Goal: Information Seeking & Learning: Learn about a topic

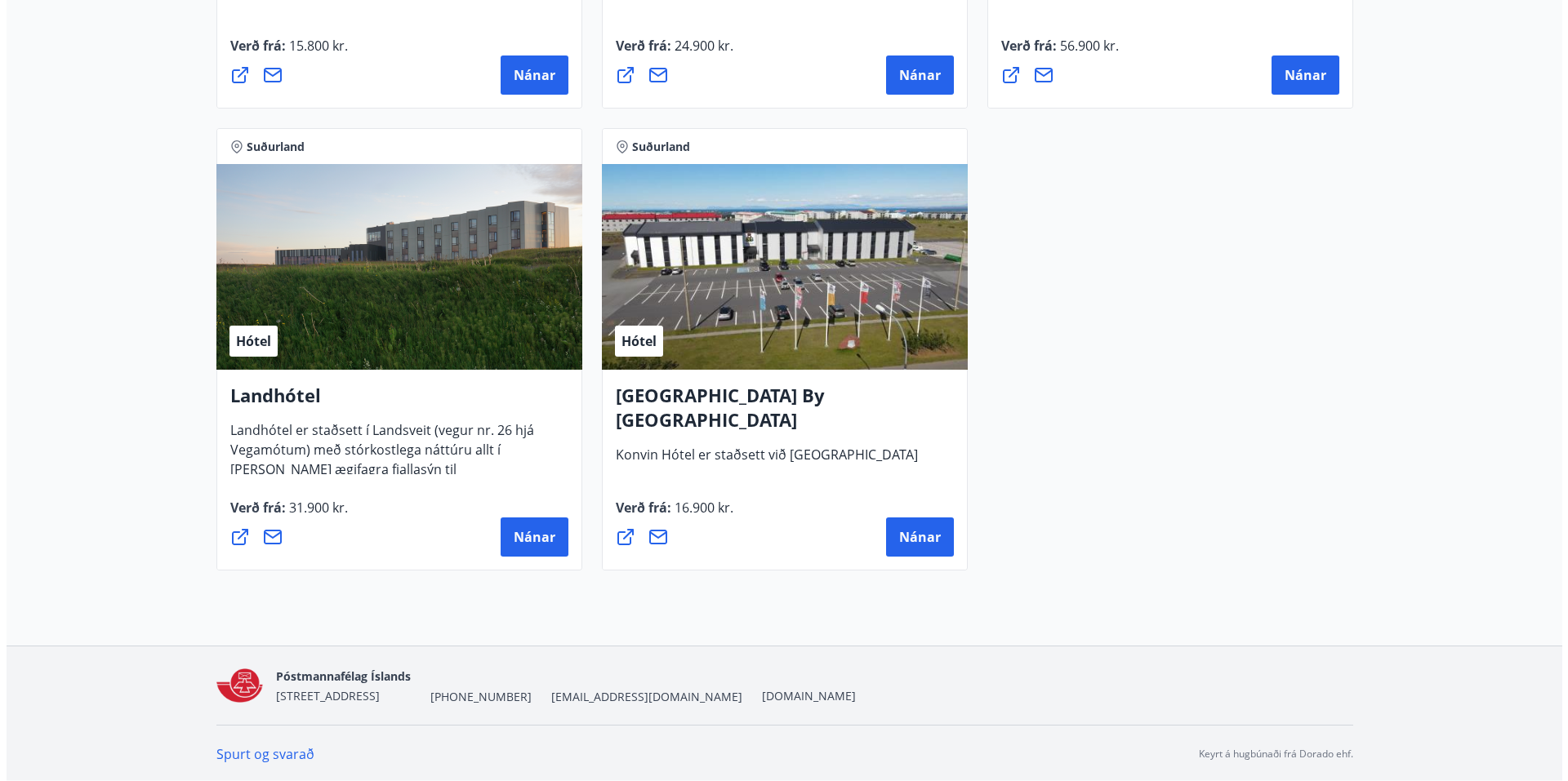
scroll to position [4346, 0]
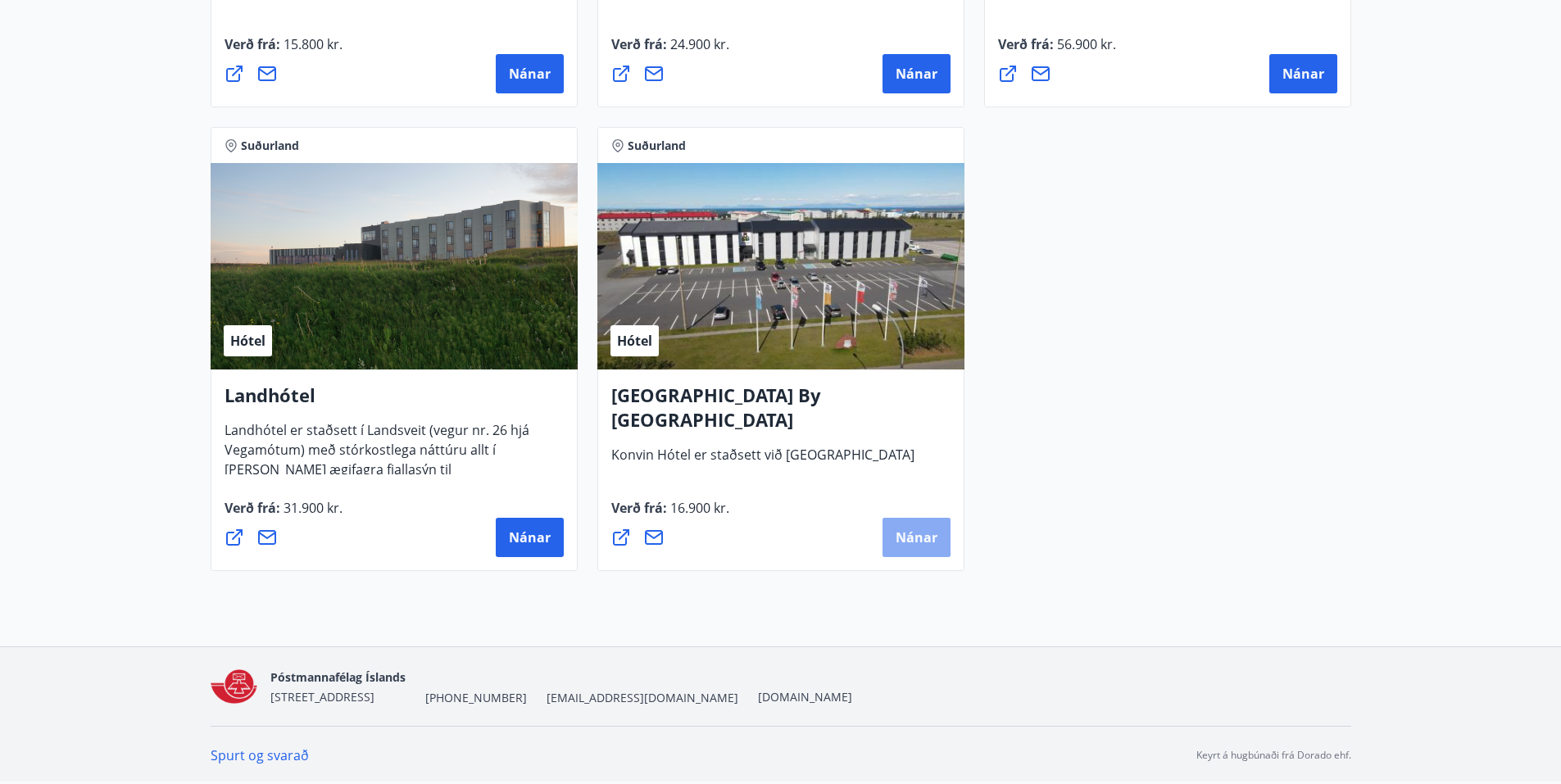
click at [912, 527] on button "Nánar" at bounding box center [917, 537] width 68 height 39
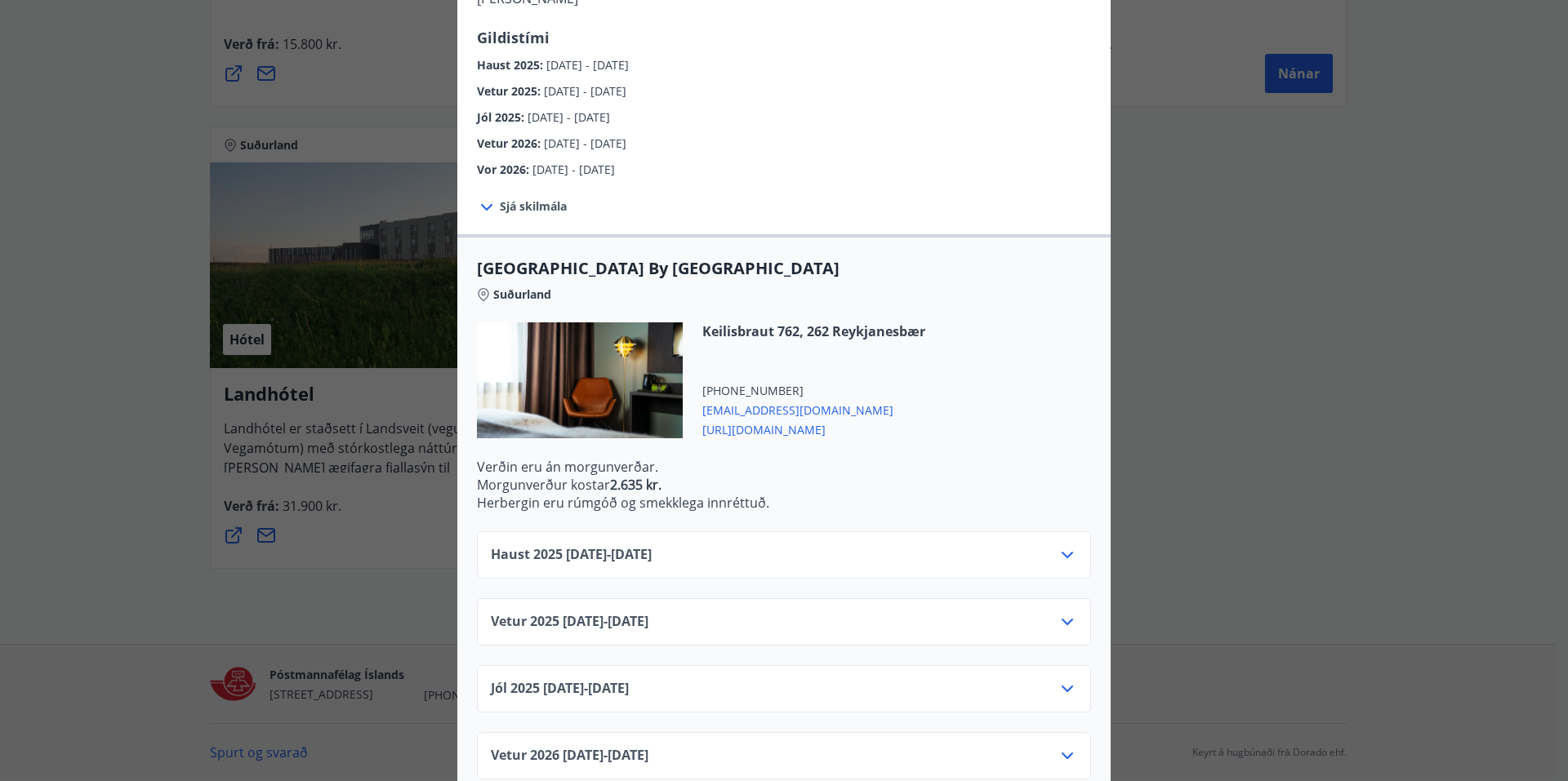
scroll to position [245, 0]
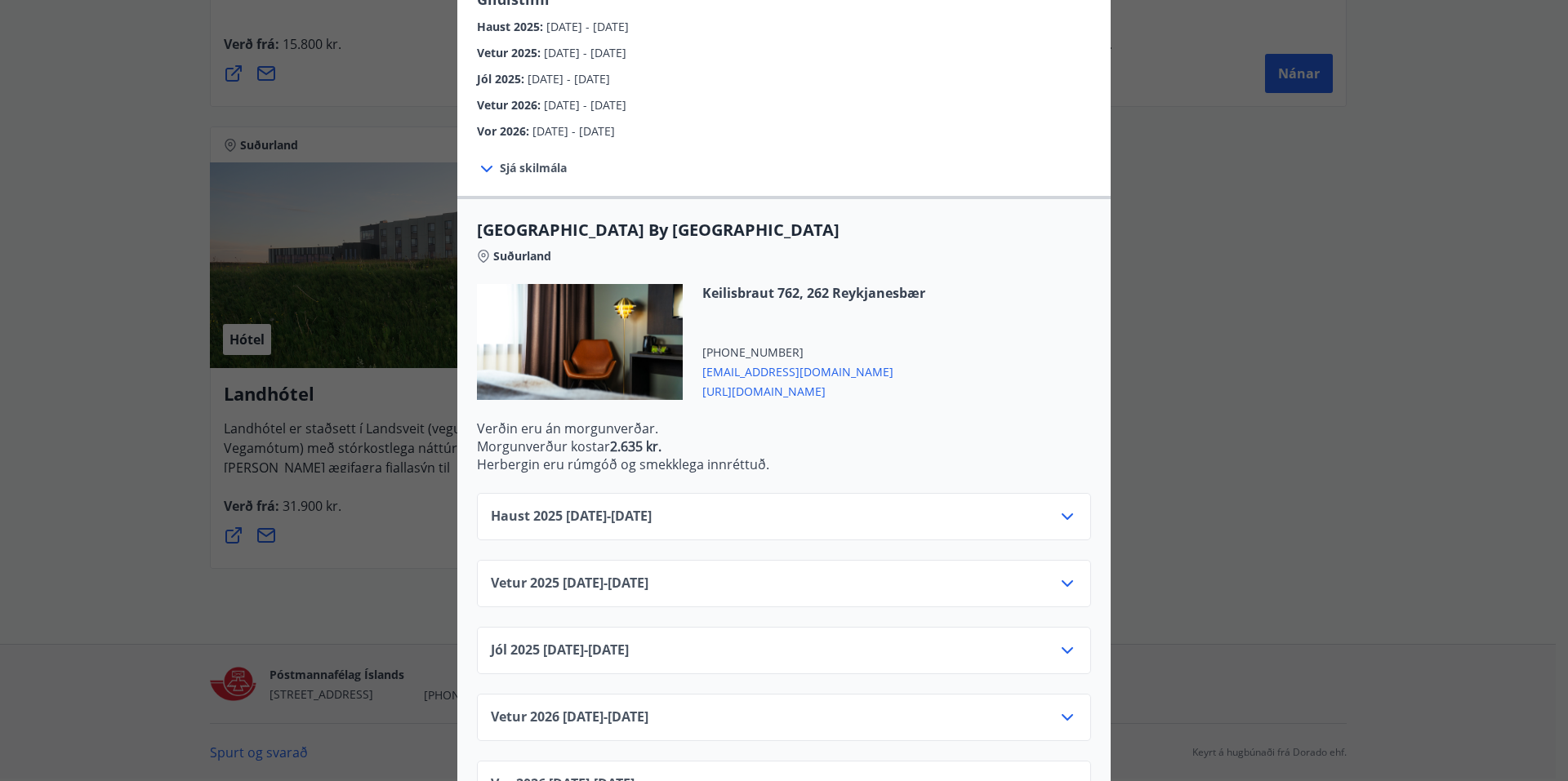
click at [607, 507] on span "Haust [PHONE_NUMBER][DATE] - [DATE]" at bounding box center [571, 516] width 161 height 20
click at [1061, 507] on icon at bounding box center [1067, 516] width 20 height 20
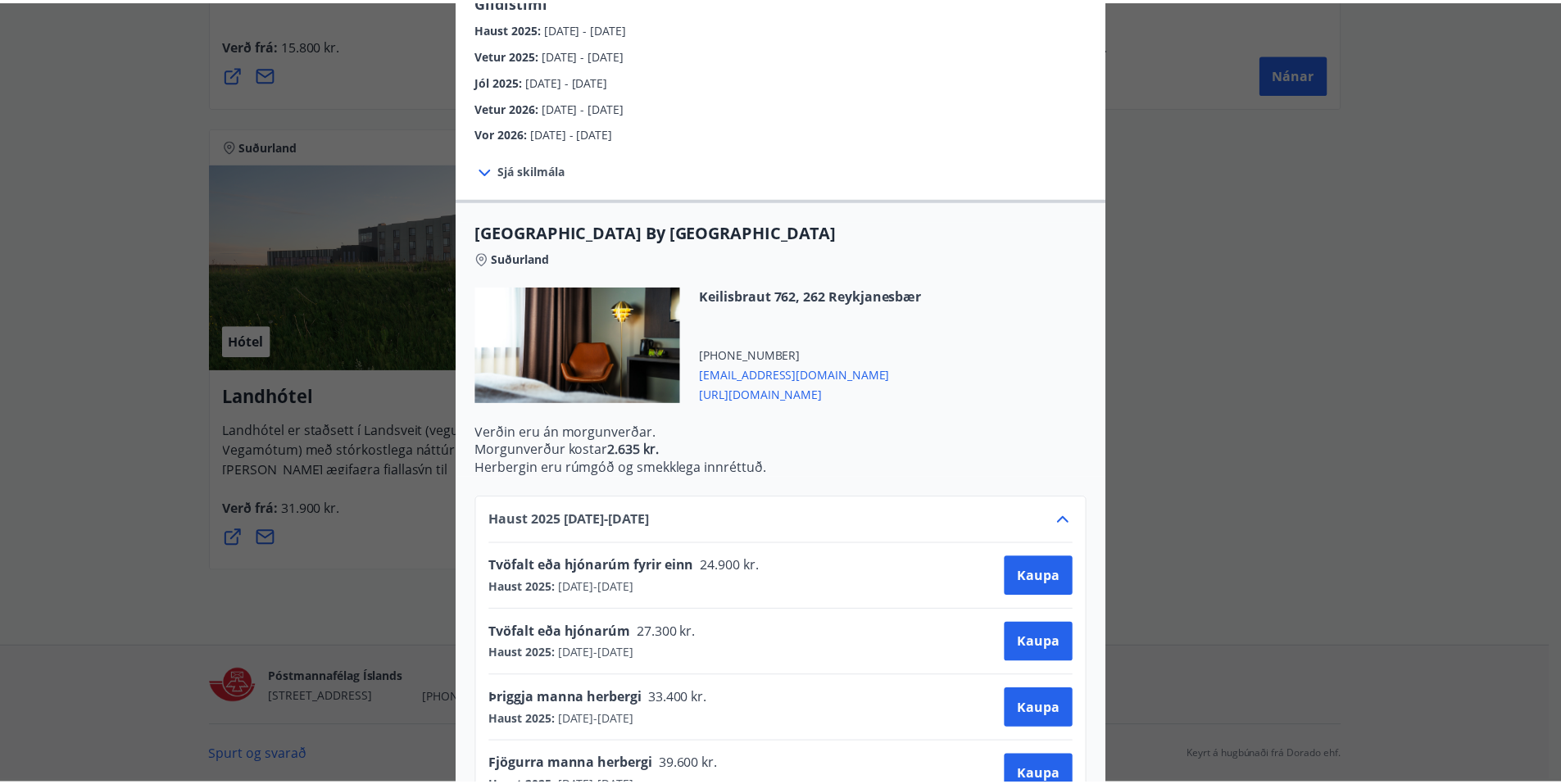
scroll to position [0, 0]
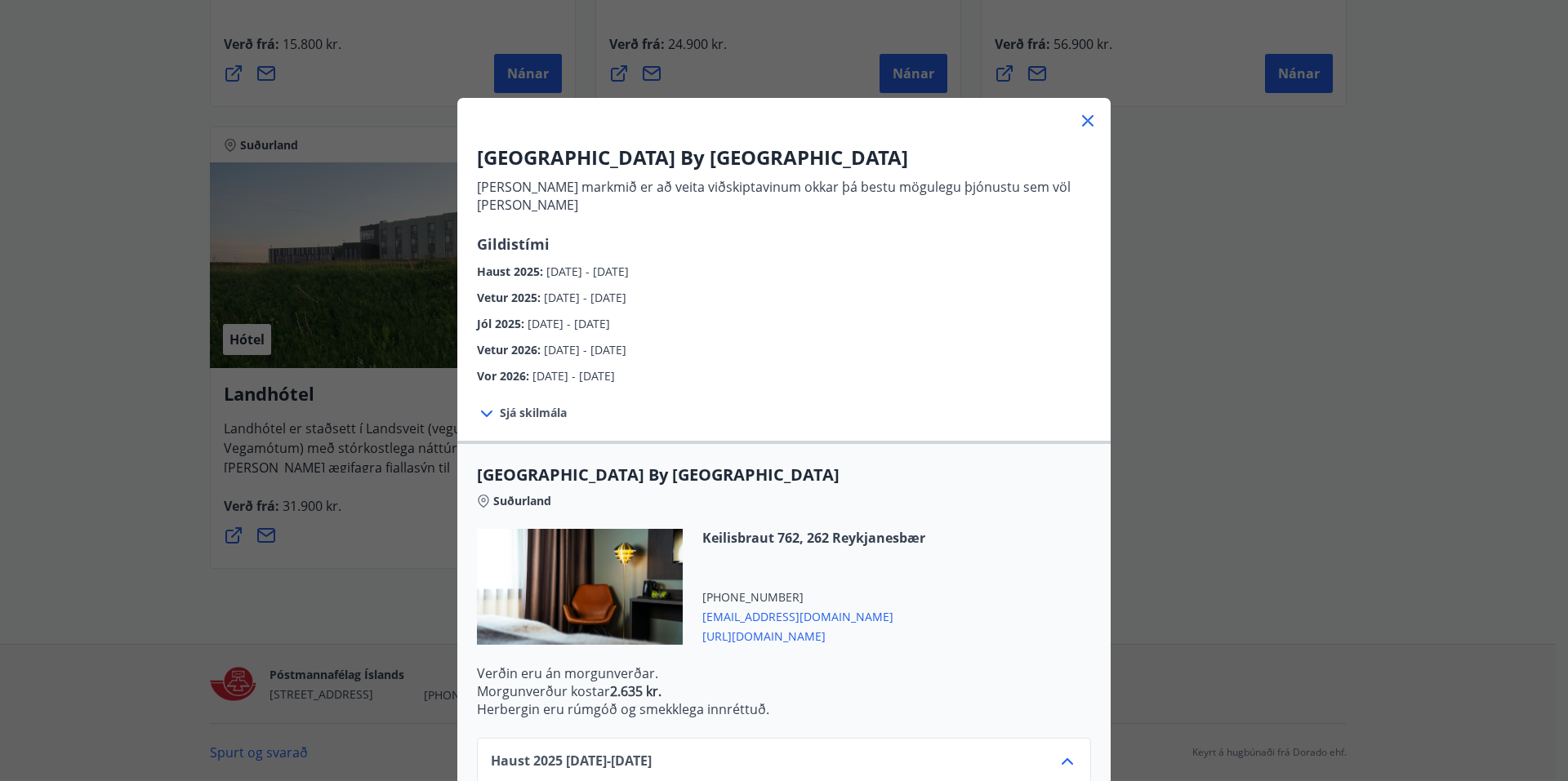
click at [1084, 115] on icon at bounding box center [1088, 121] width 20 height 20
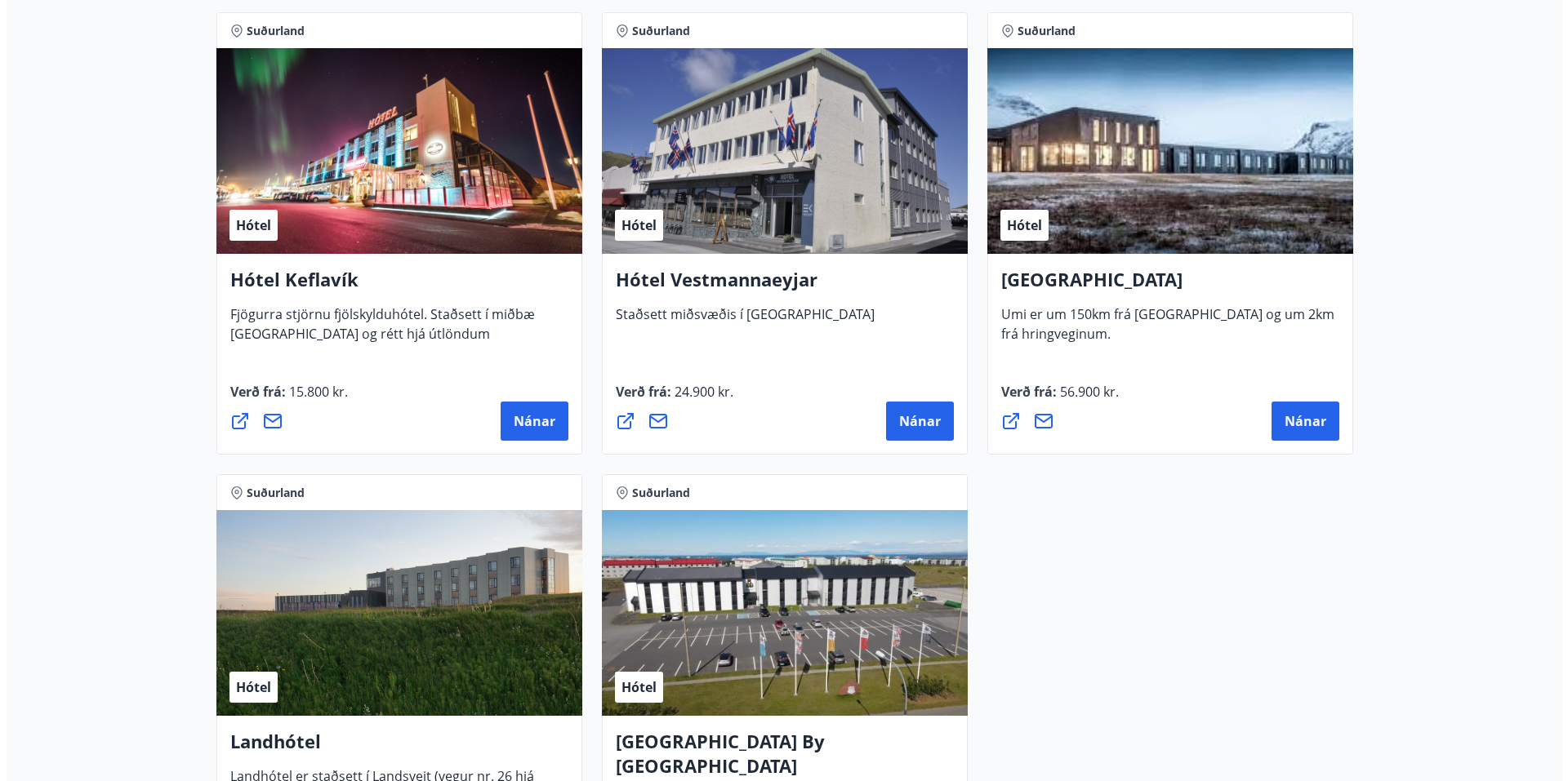
scroll to position [4020, 0]
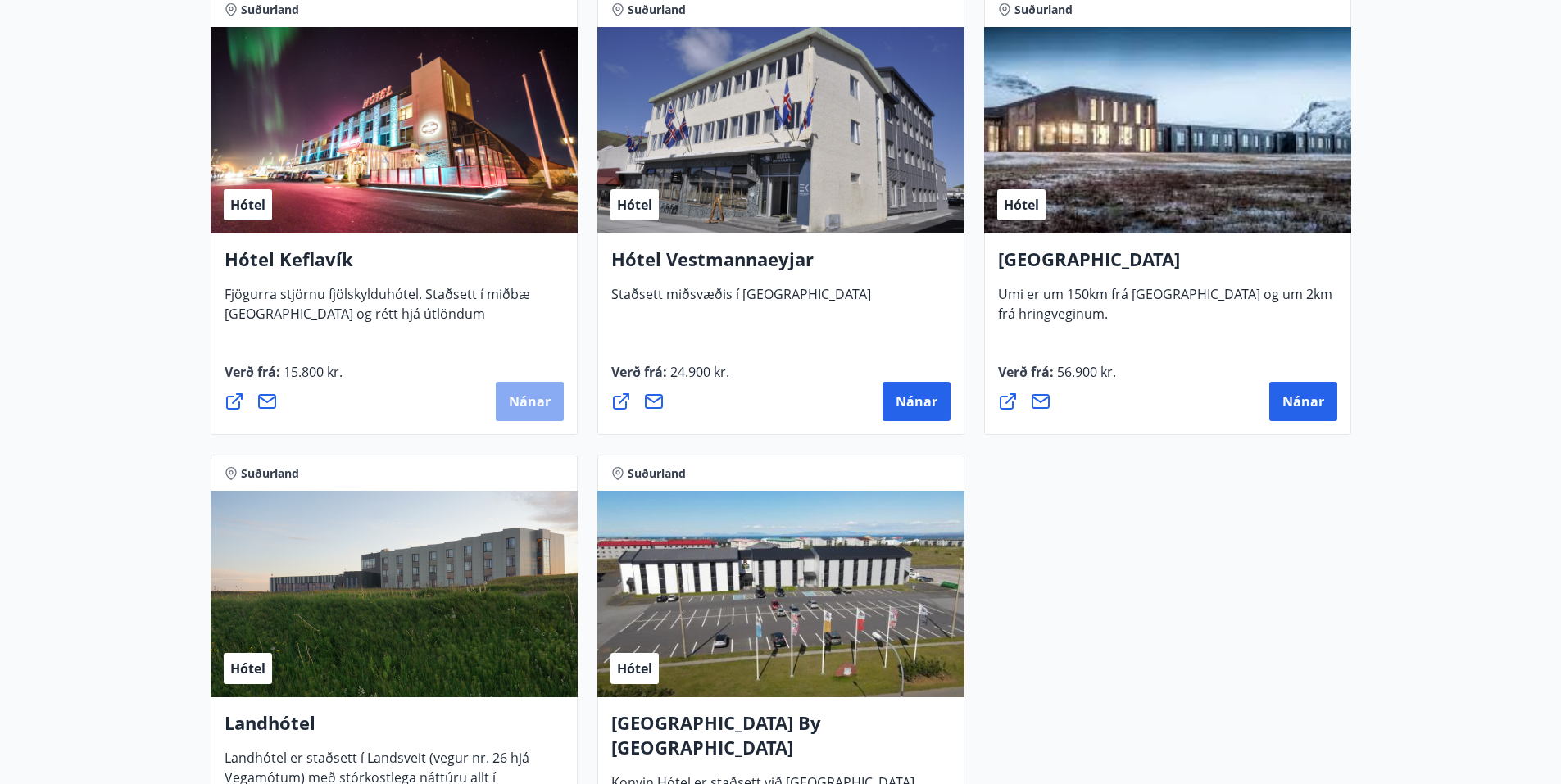
click at [524, 398] on span "Nánar" at bounding box center [529, 402] width 42 height 18
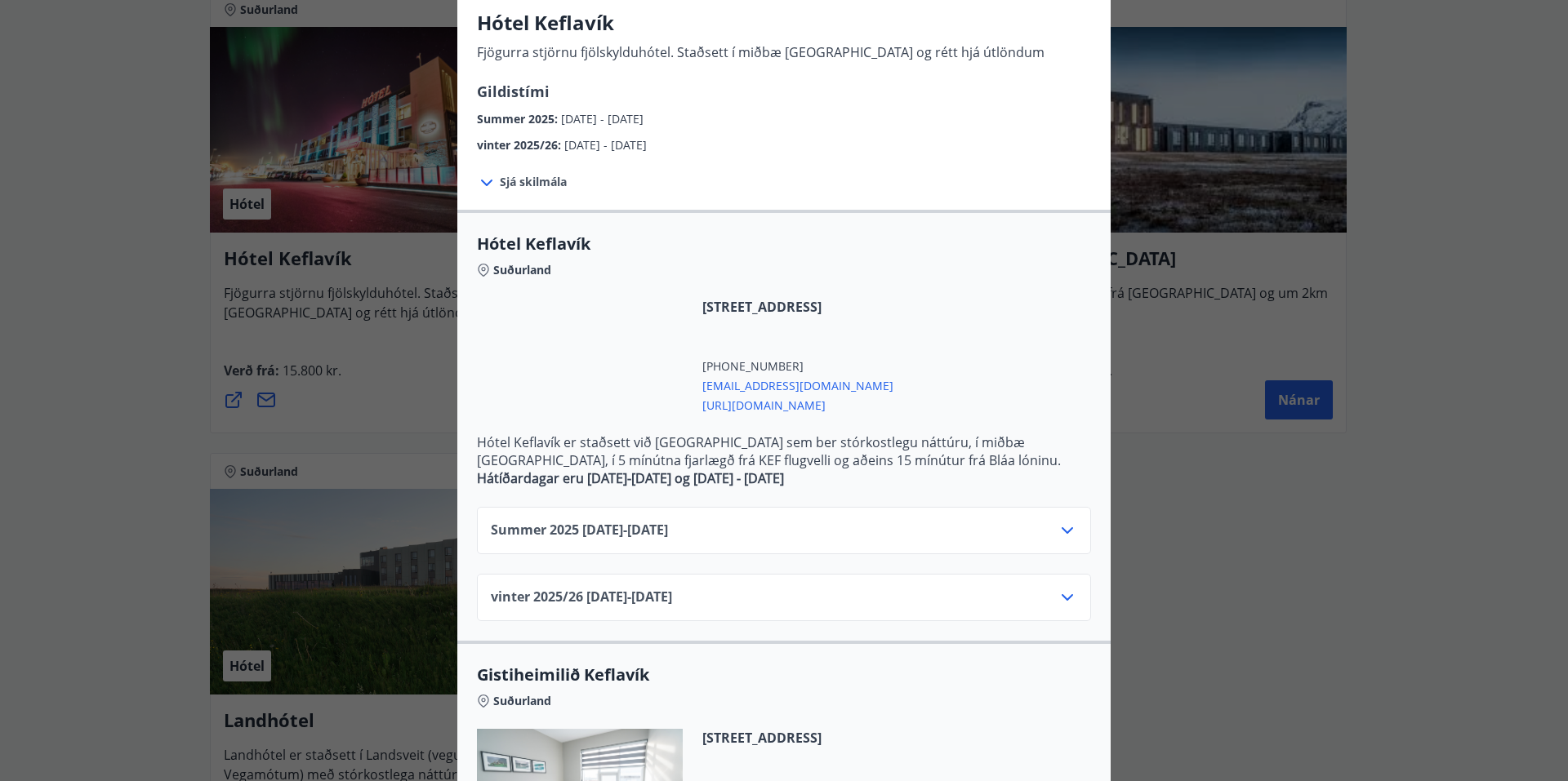
scroll to position [245, 0]
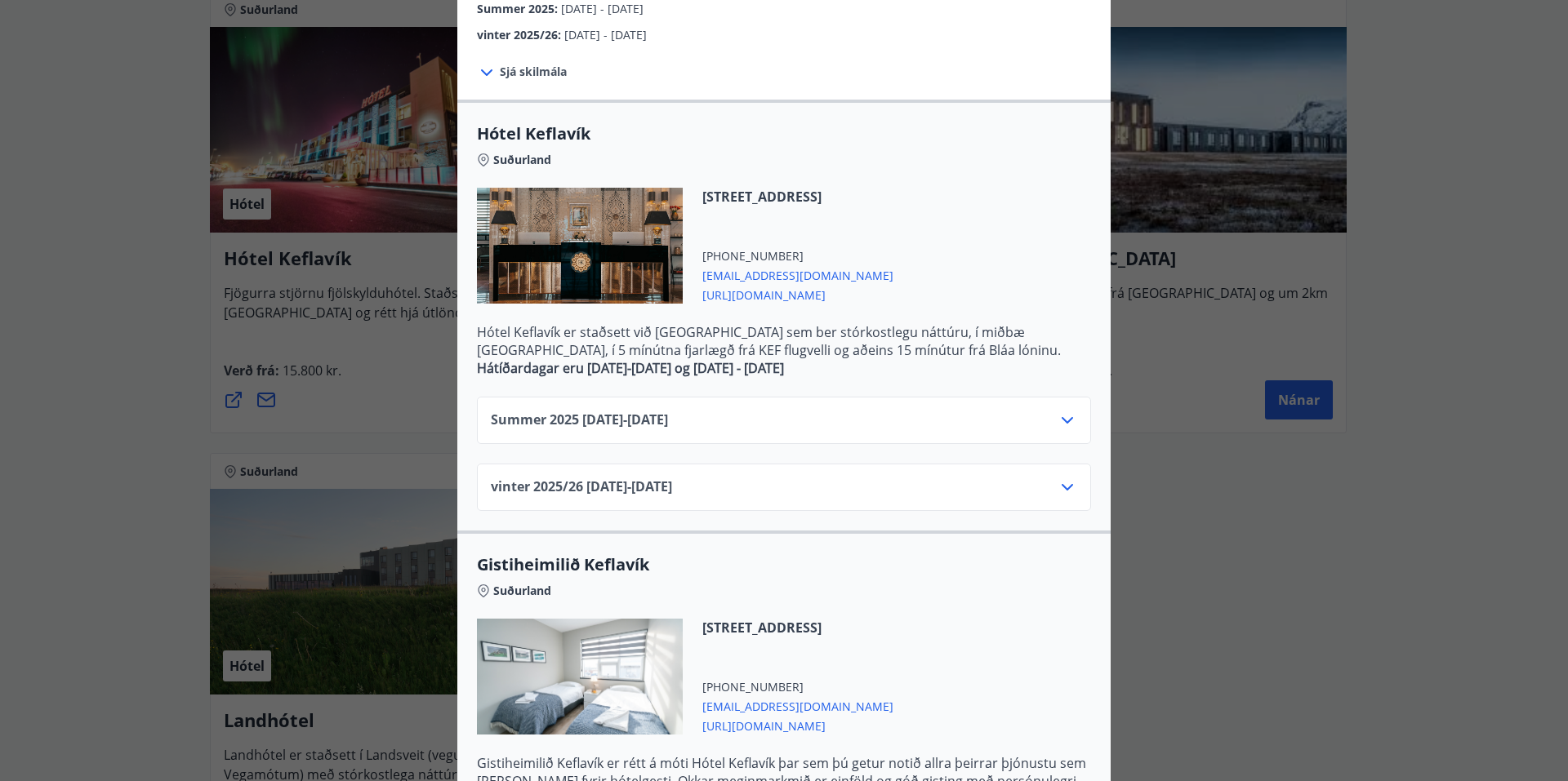
click at [1058, 416] on icon at bounding box center [1067, 420] width 20 height 20
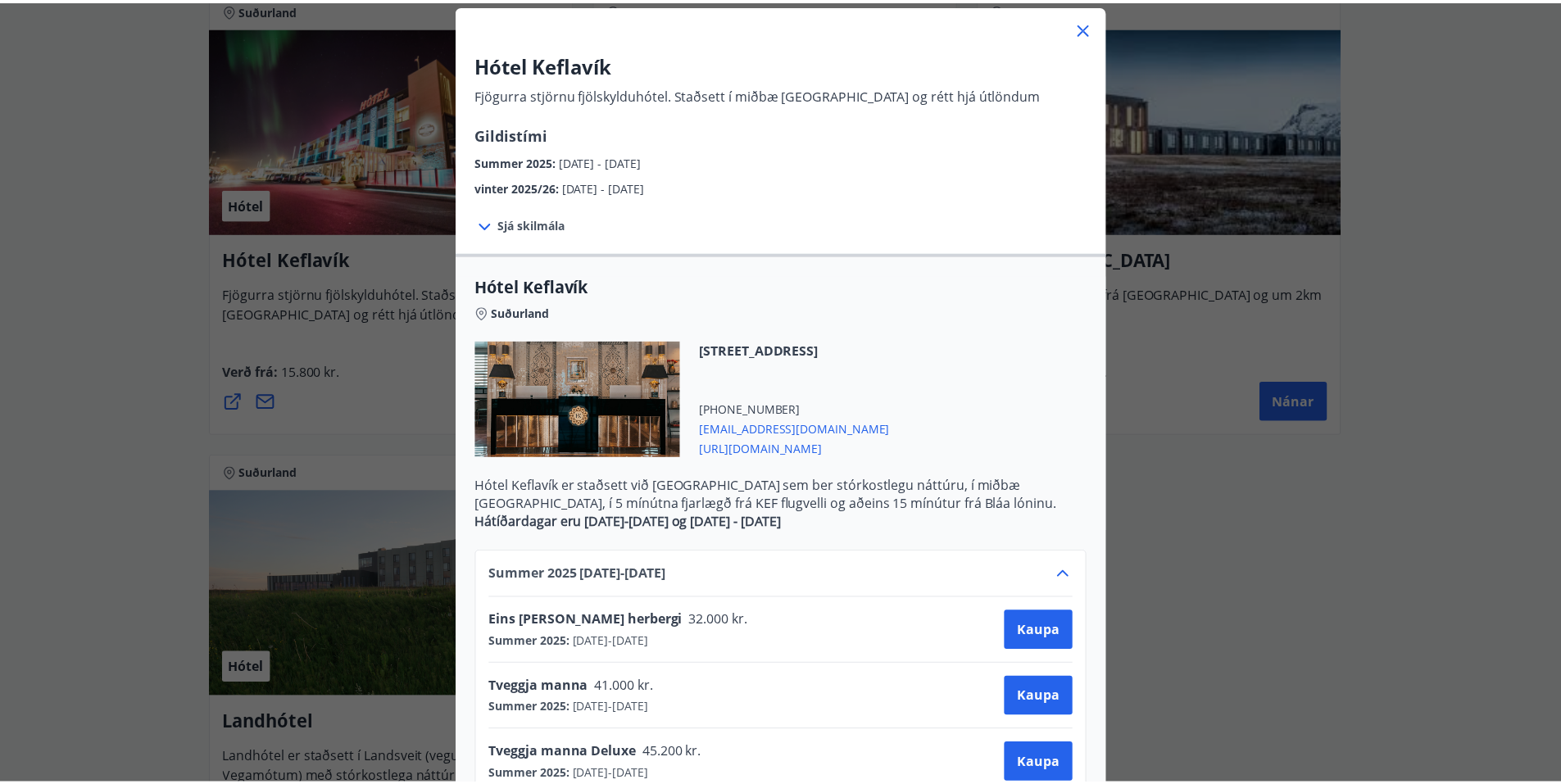
scroll to position [0, 0]
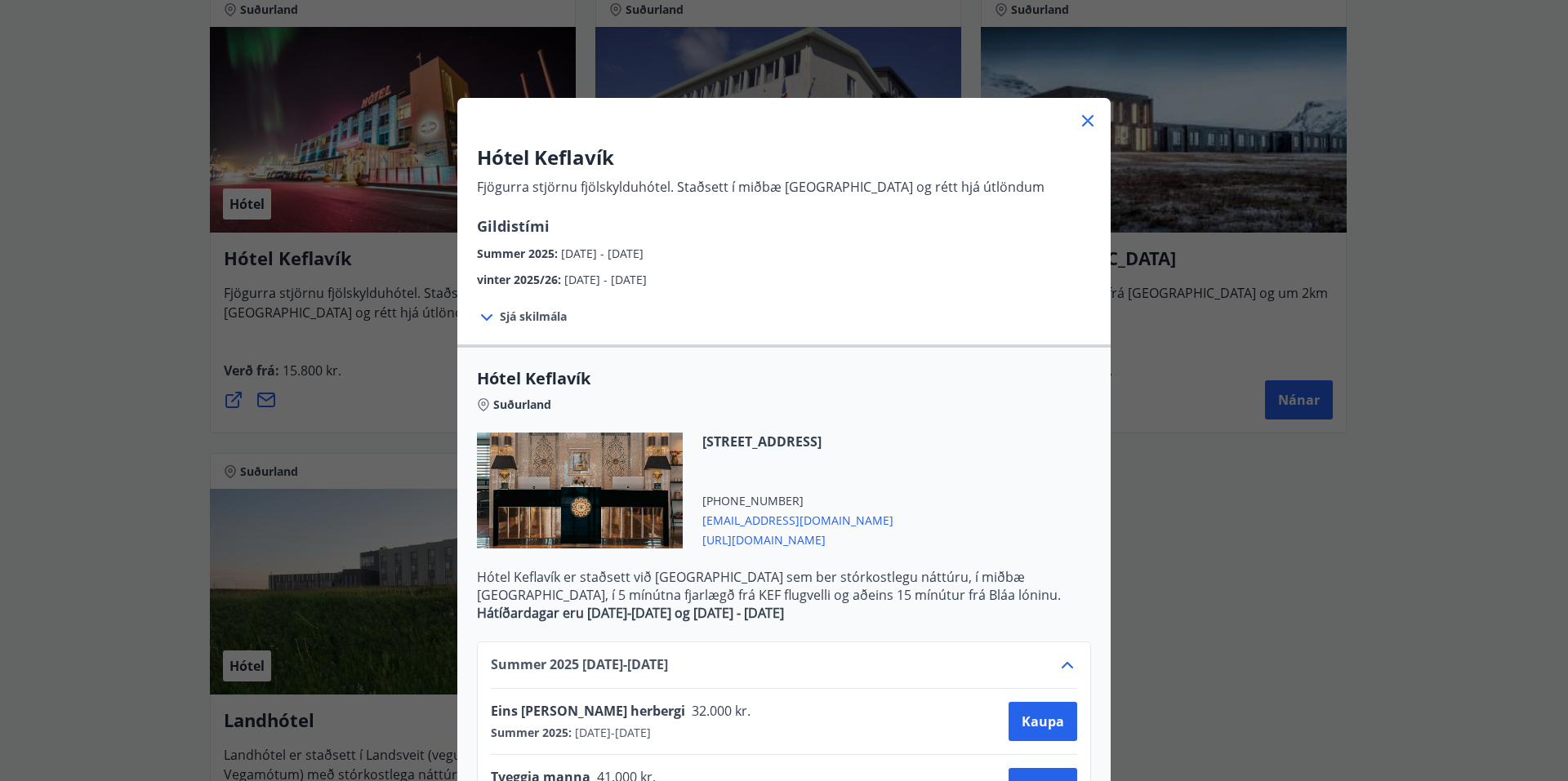
drag, startPoint x: 1078, startPoint y: 118, endPoint x: 1015, endPoint y: 128, distance: 63.8
click at [1078, 119] on icon at bounding box center [1088, 121] width 20 height 20
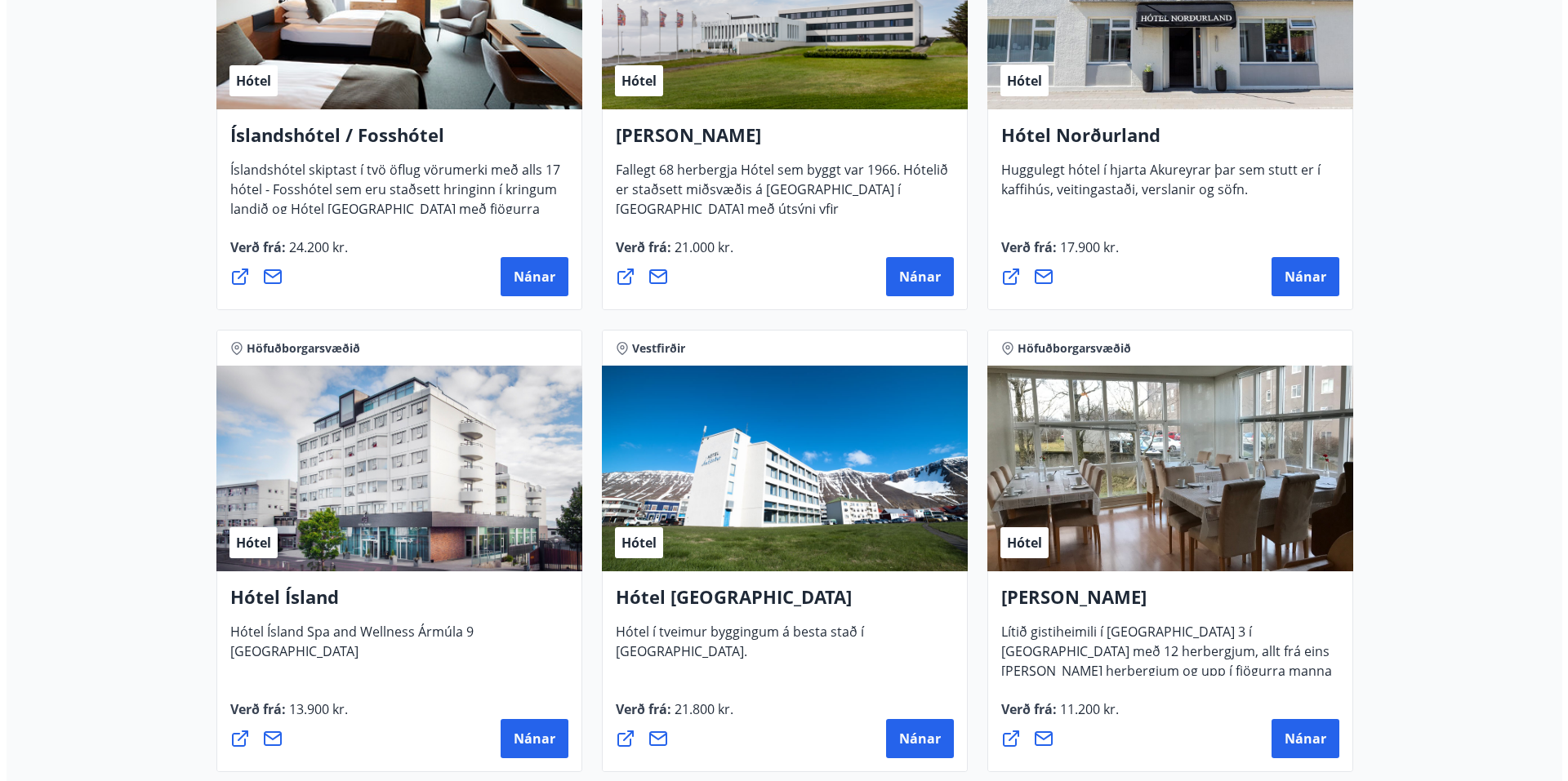
scroll to position [2306, 0]
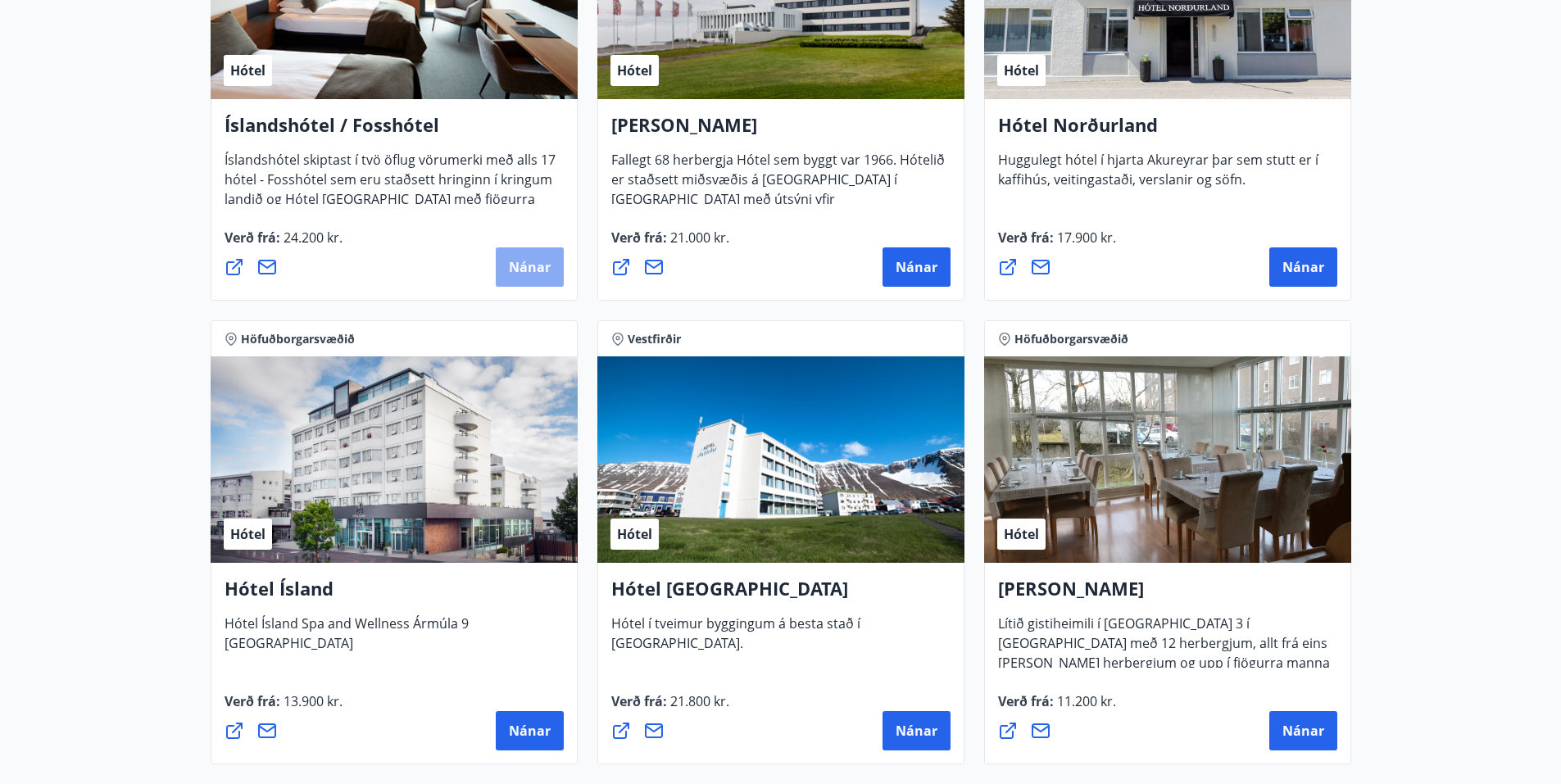
click at [554, 266] on button "Nánar" at bounding box center [530, 267] width 68 height 39
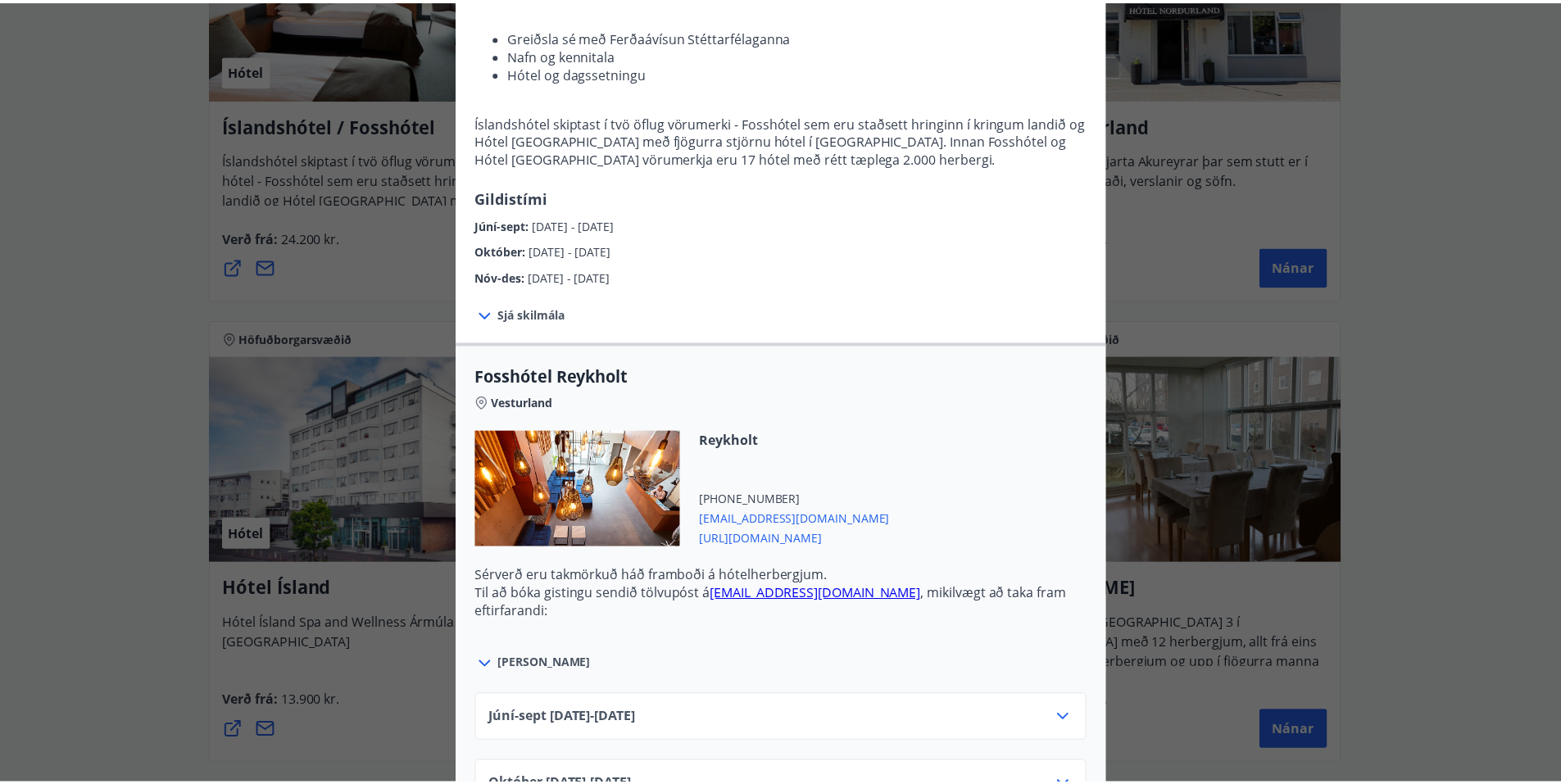
scroll to position [0, 0]
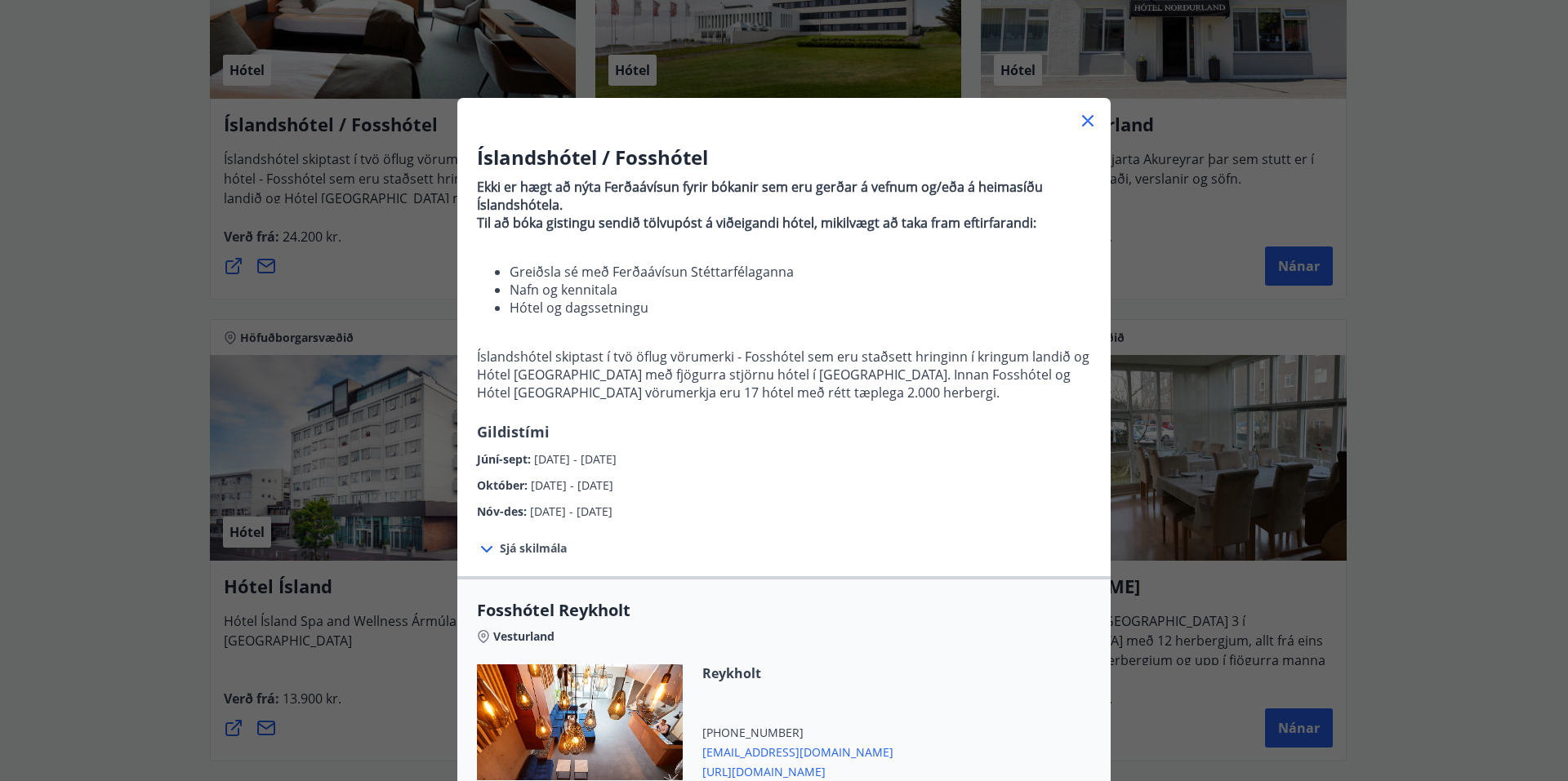
click at [103, 142] on div "Íslandshótel / Fosshótel Ekki er hægt að nýta Ferðaávísun fyrir bókanir sem eru…" at bounding box center [784, 390] width 1568 height 781
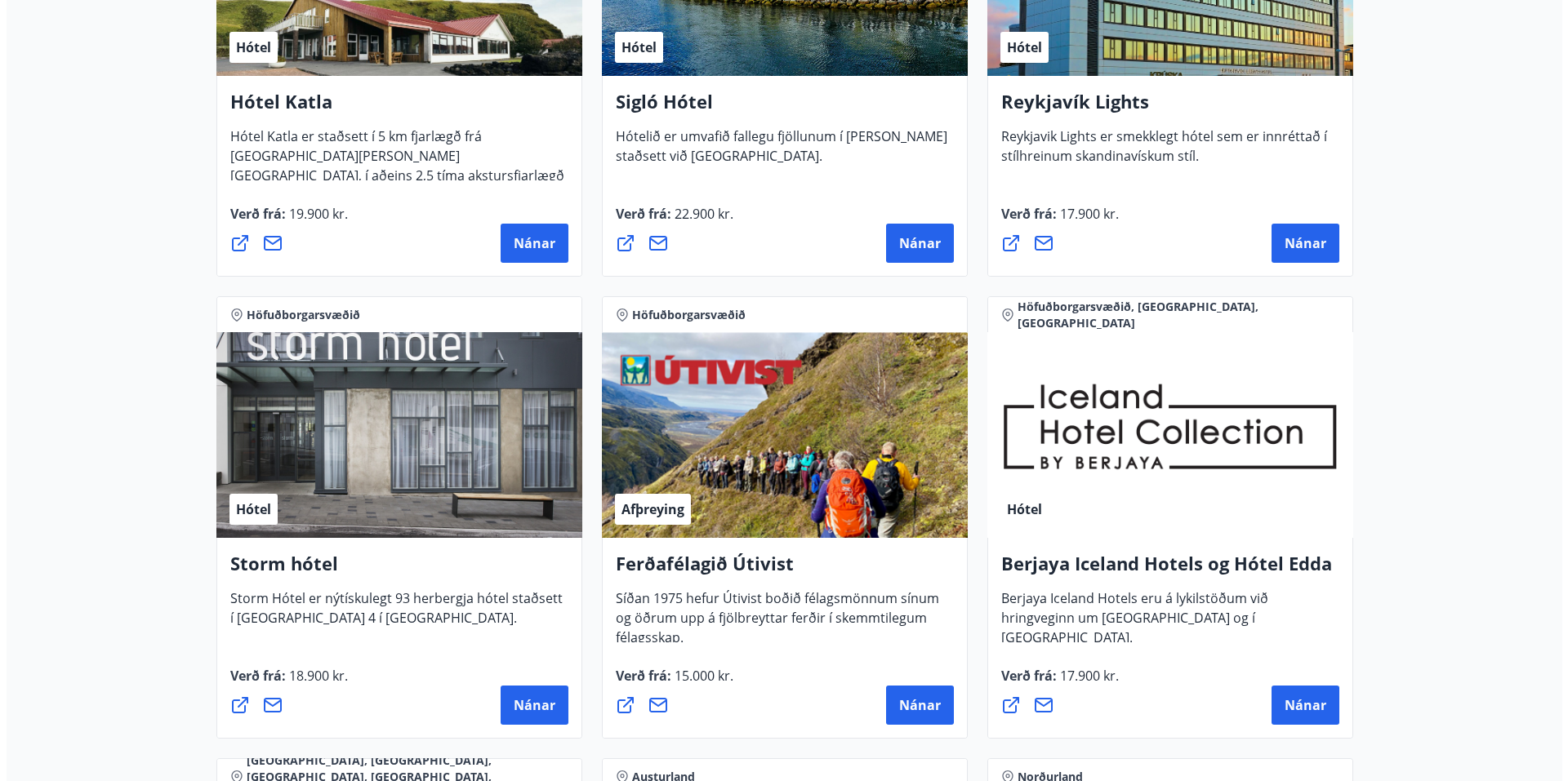
scroll to position [1408, 0]
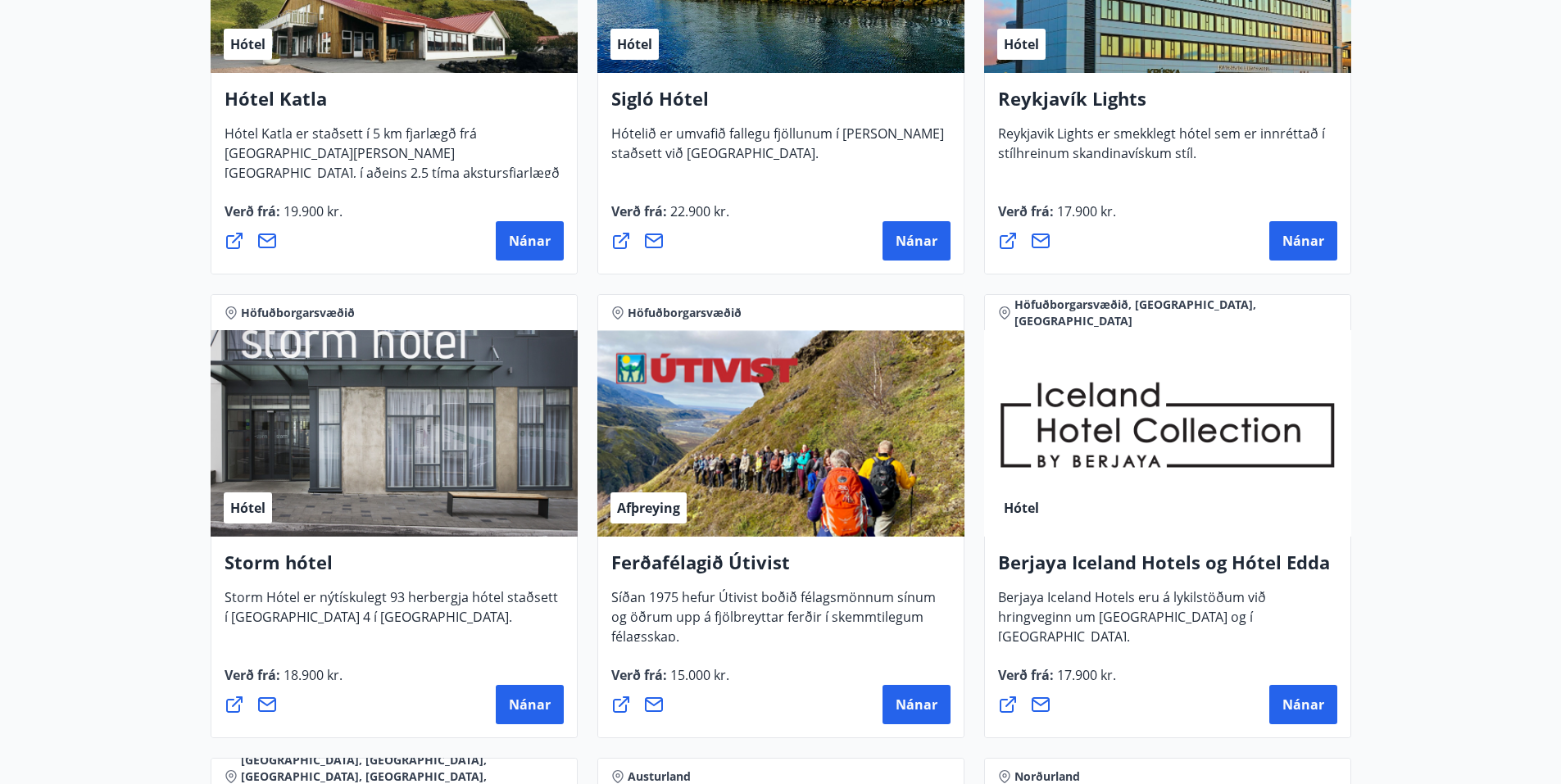
click at [1239, 518] on div "Hótel" at bounding box center [1167, 433] width 367 height 206
click at [1303, 701] on span "Nánar" at bounding box center [1304, 705] width 42 height 18
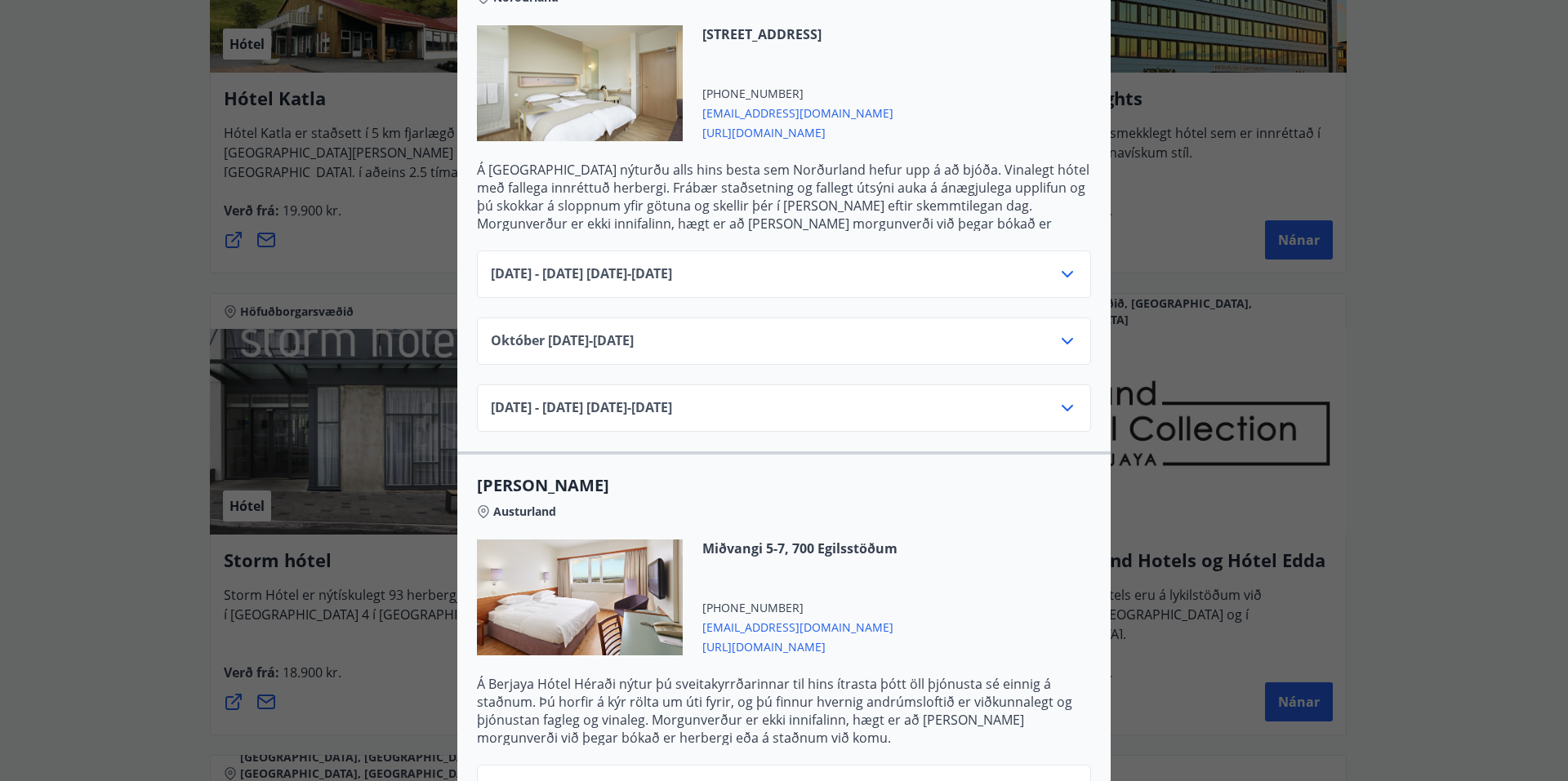
scroll to position [1306, 0]
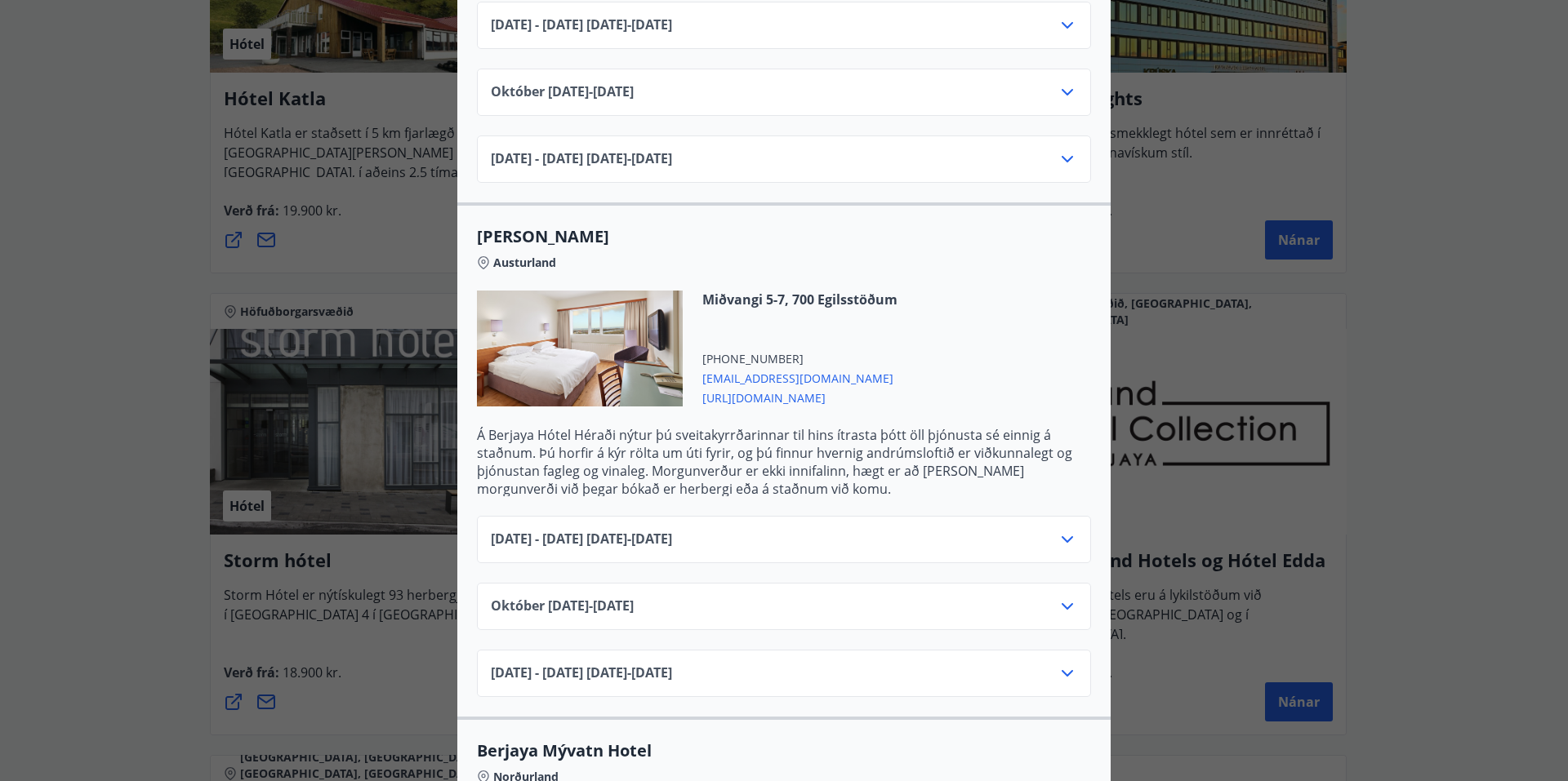
click at [1061, 530] on icon at bounding box center [1067, 540] width 20 height 20
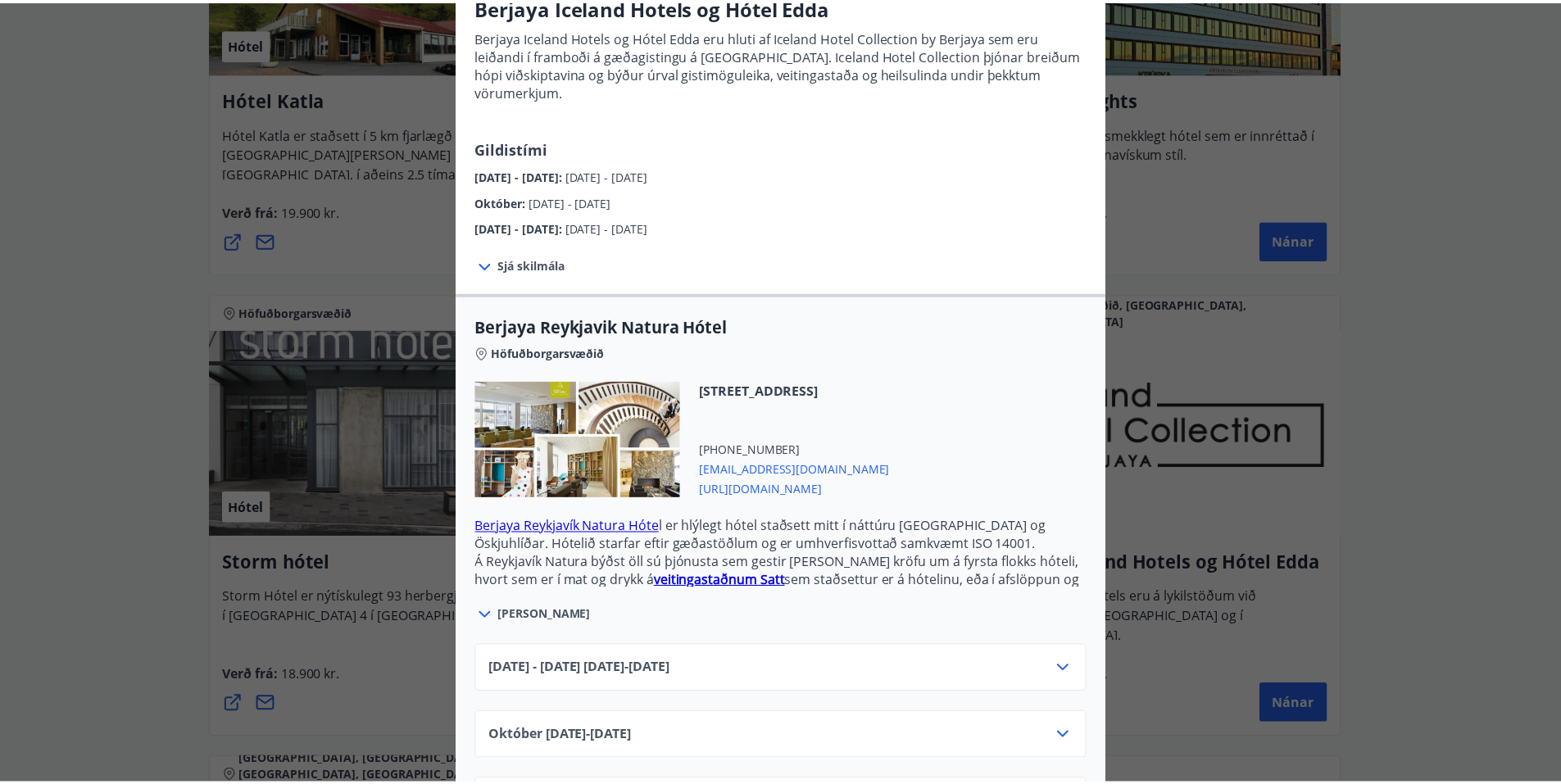
scroll to position [0, 0]
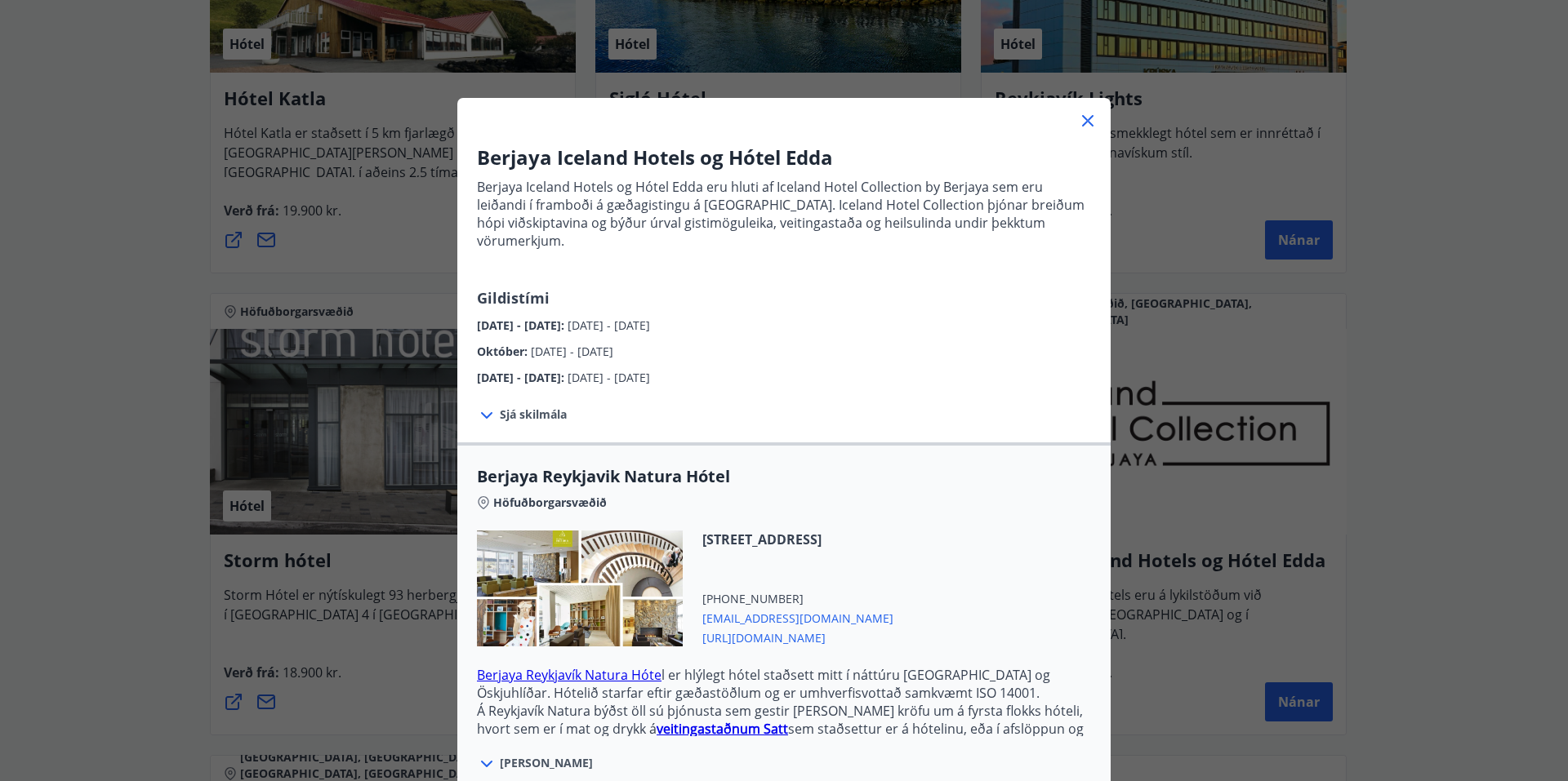
click at [1081, 112] on icon at bounding box center [1088, 121] width 20 height 20
